Goal: Find specific page/section: Find specific page/section

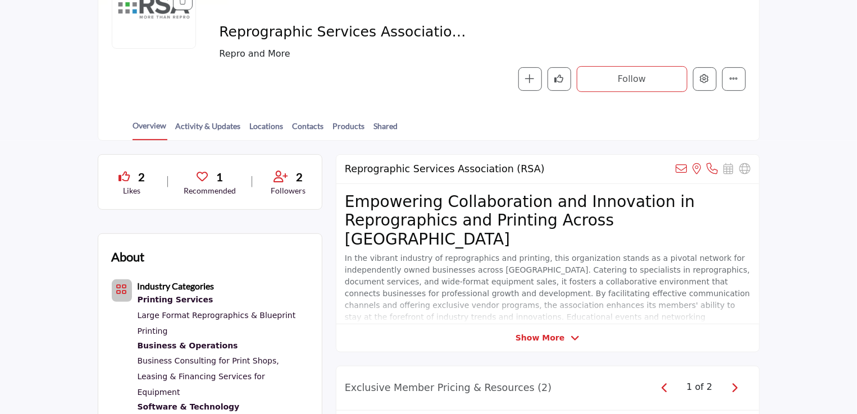
scroll to position [168, 0]
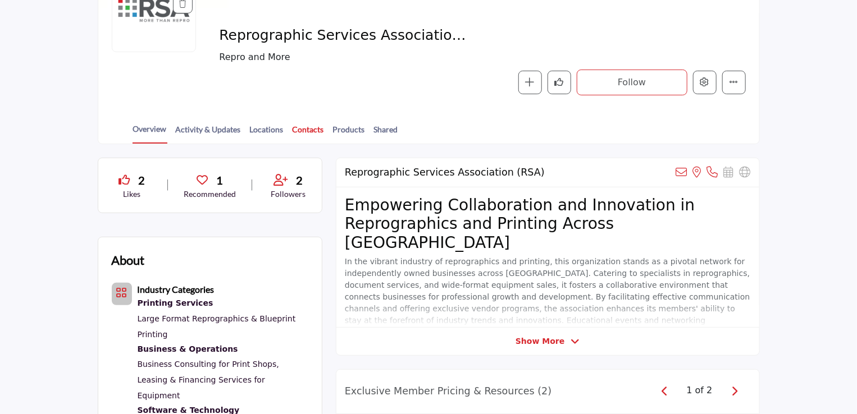
click at [292, 129] on link "Contacts" at bounding box center [308, 134] width 33 height 20
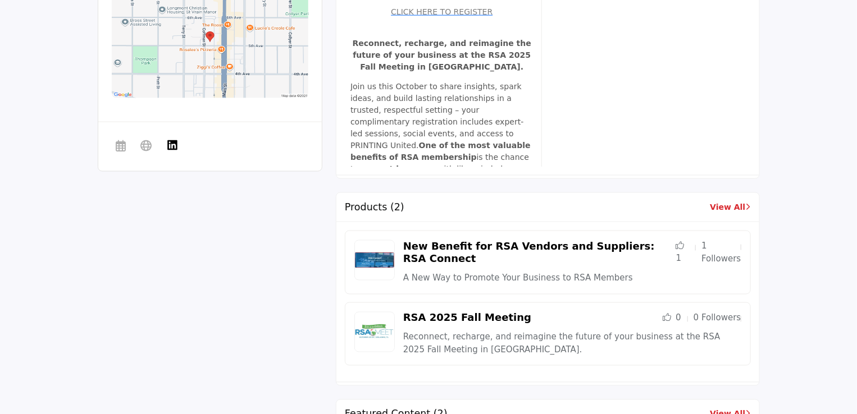
scroll to position [730, 0]
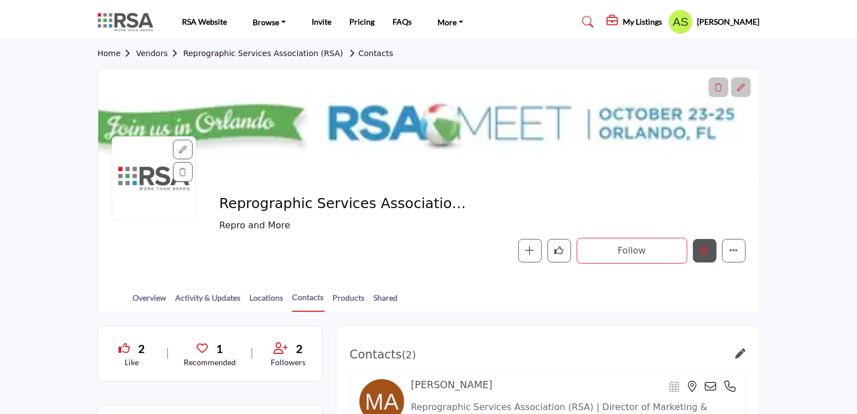
click at [701, 254] on icon "Edit company" at bounding box center [704, 250] width 9 height 9
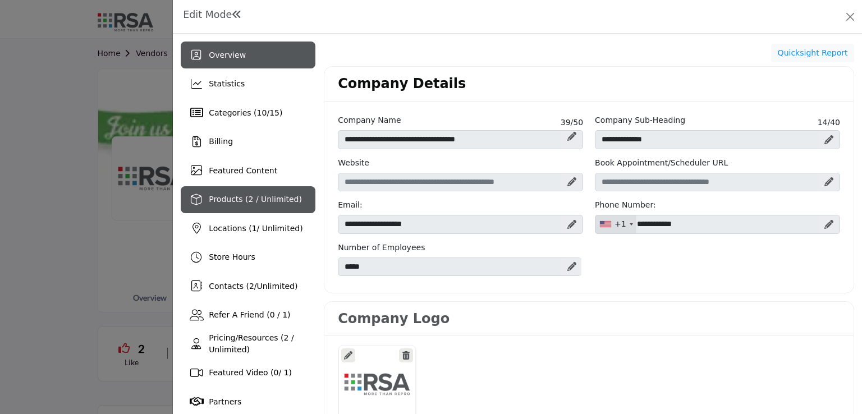
click at [237, 202] on span "Products (2 / Unlimited)" at bounding box center [255, 199] width 93 height 9
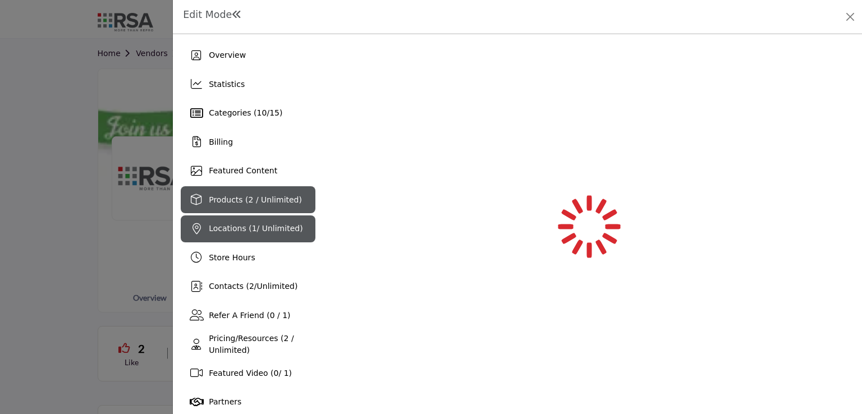
click at [250, 231] on span "Locations ( 1 / Unlimited)" at bounding box center [256, 228] width 94 height 9
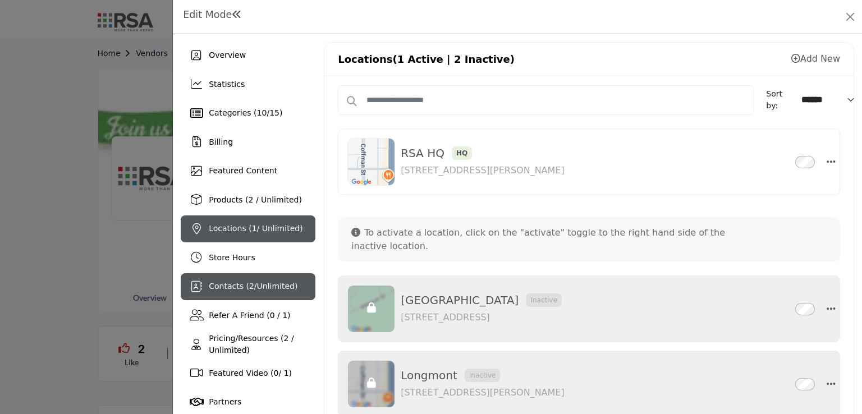
click at [259, 295] on div "Contacts ( 2 / Unlimited )" at bounding box center [248, 286] width 135 height 27
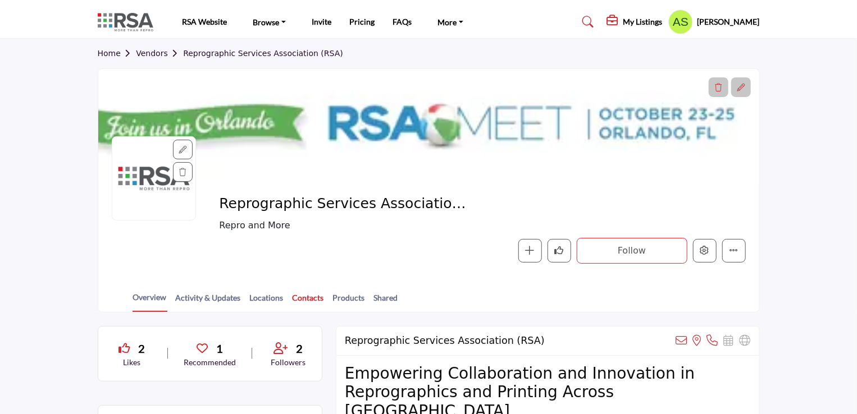
click at [312, 300] on link "Contacts" at bounding box center [308, 302] width 33 height 20
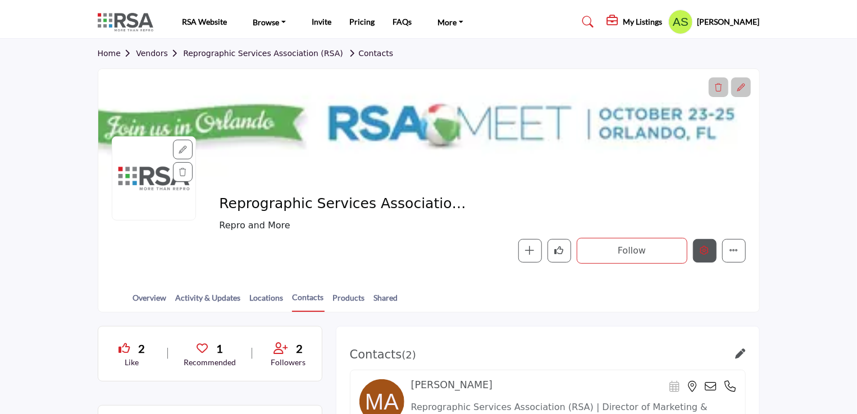
click at [708, 249] on icon "Edit company" at bounding box center [704, 250] width 9 height 9
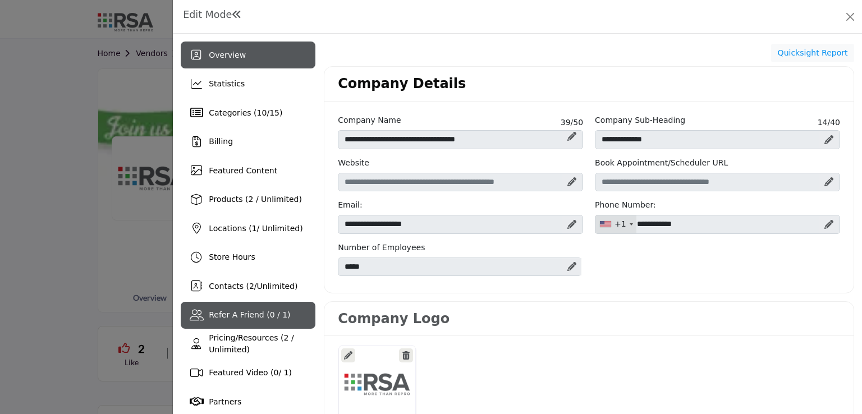
scroll to position [56, 0]
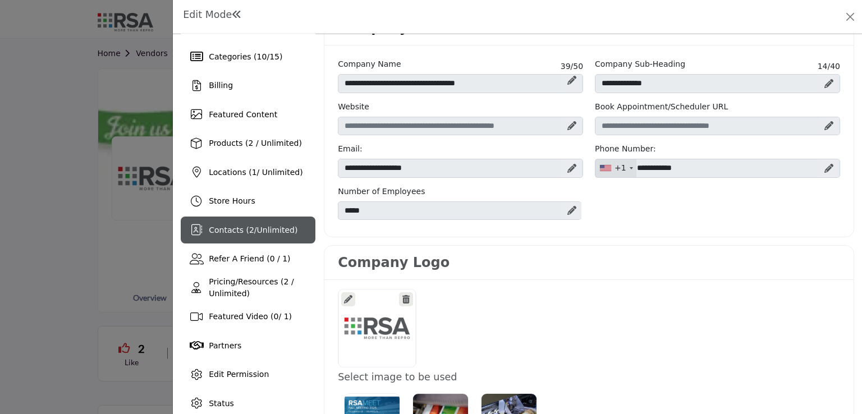
click at [228, 232] on span "Contacts ( 2 / Unlimited )" at bounding box center [253, 230] width 89 height 9
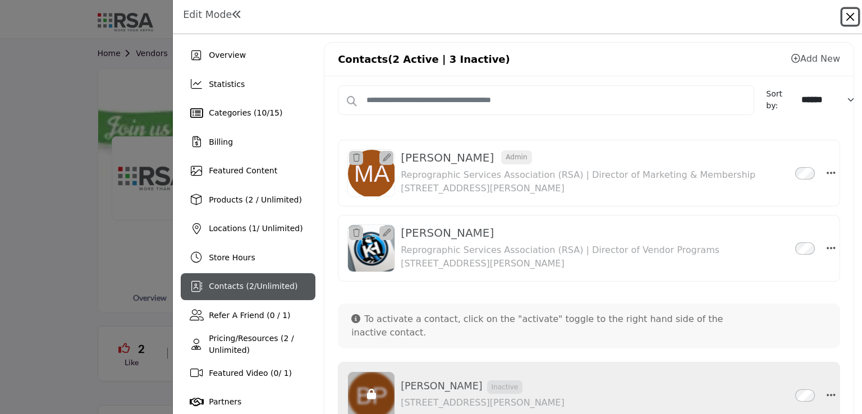
click at [852, 21] on button "Close" at bounding box center [851, 17] width 16 height 16
